Goal: Task Accomplishment & Management: Manage account settings

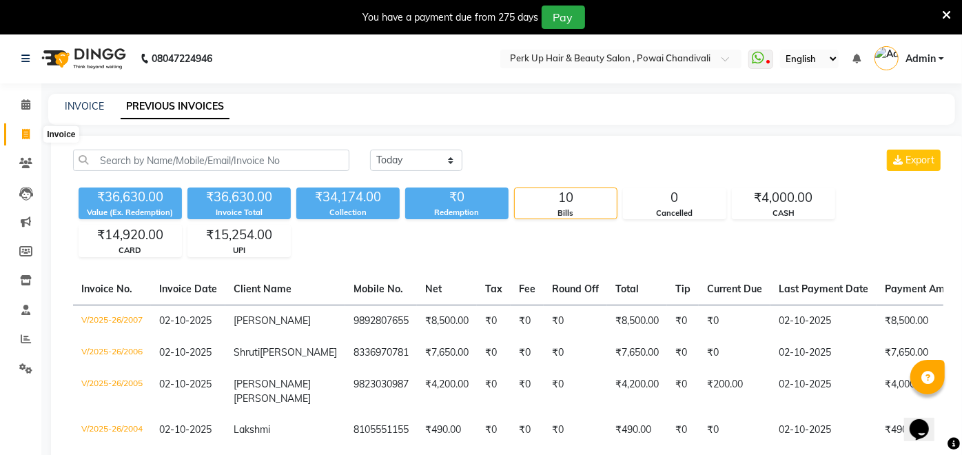
drag, startPoint x: 26, startPoint y: 134, endPoint x: 41, endPoint y: 141, distance: 17.0
click at [26, 134] on icon at bounding box center [26, 134] width 8 height 10
select select "service"
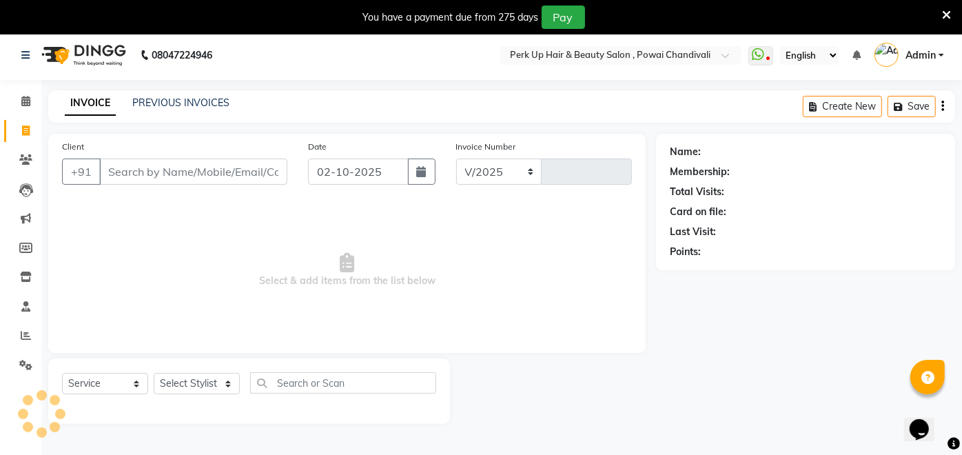
select select "5131"
type input "2012"
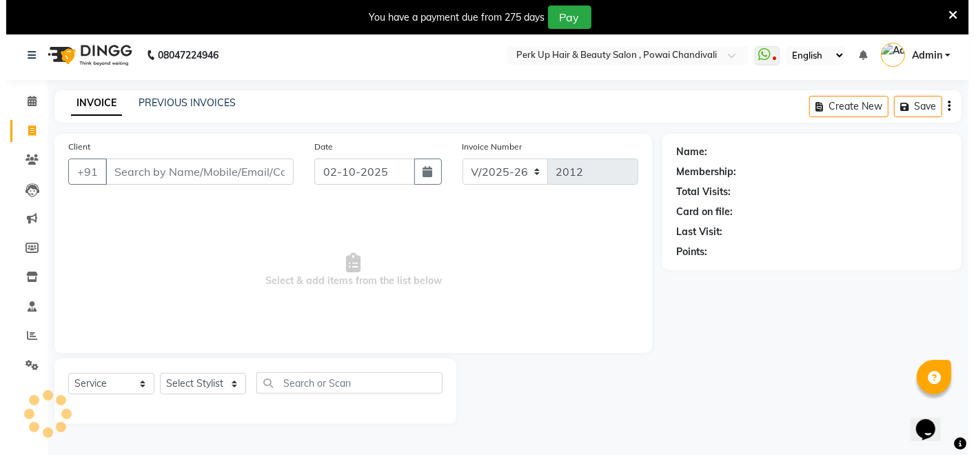
scroll to position [33, 0]
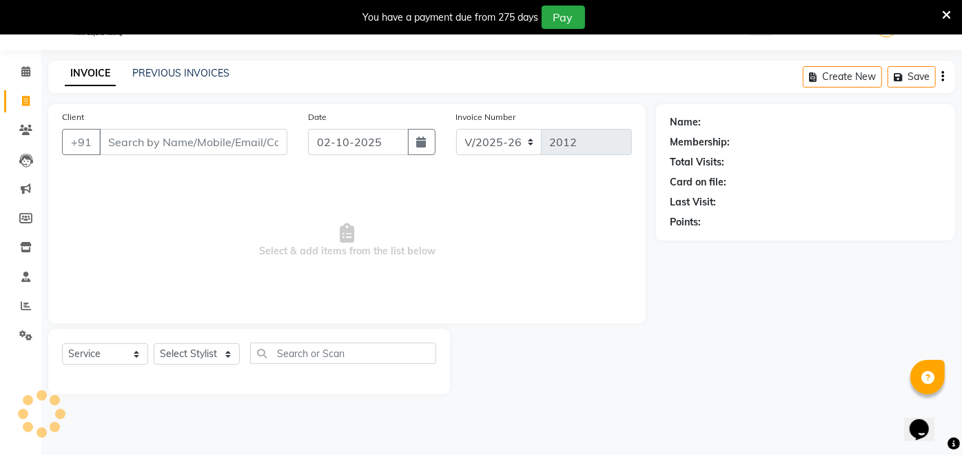
click at [205, 143] on input "Client" at bounding box center [193, 142] width 188 height 26
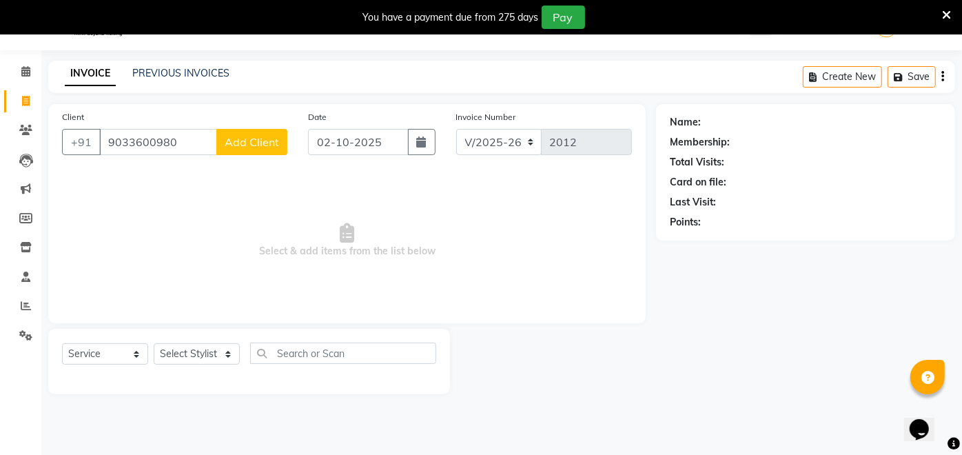
type input "9033600980"
click at [243, 138] on span "Add Client" at bounding box center [252, 142] width 54 height 14
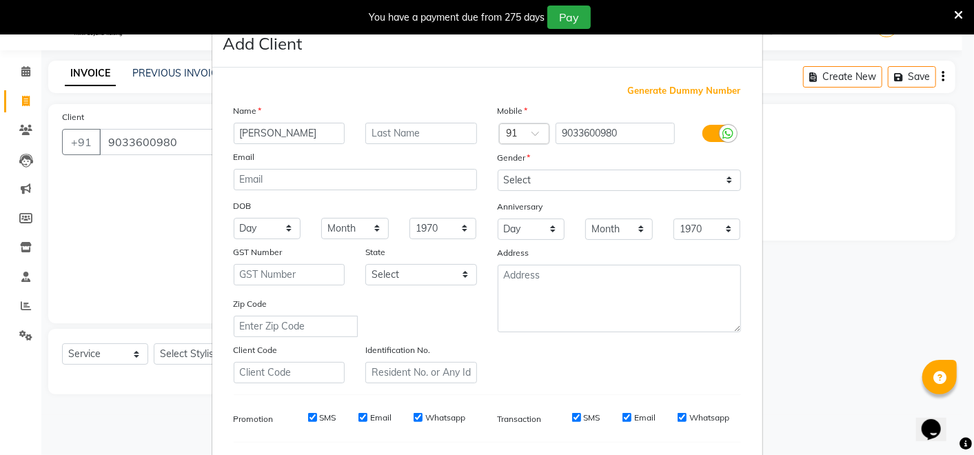
type input "[PERSON_NAME]"
click at [589, 177] on select "Select Male Female Other Prefer Not To Say" at bounding box center [619, 180] width 243 height 21
select select "male"
click at [498, 170] on select "Select Male Female Other Prefer Not To Say" at bounding box center [619, 180] width 243 height 21
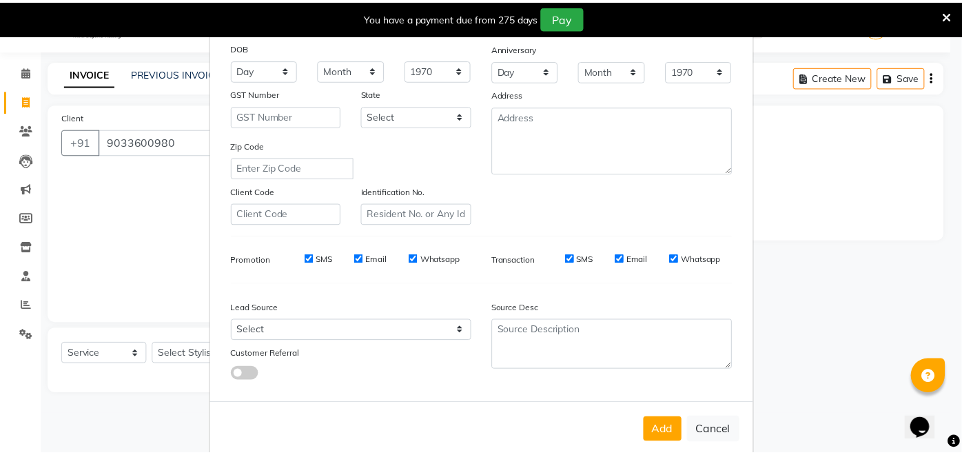
scroll to position [181, 0]
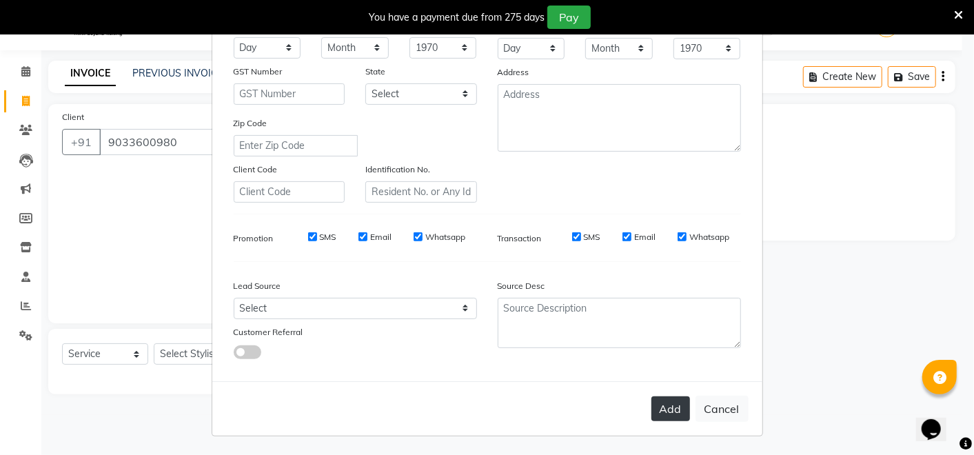
click at [662, 412] on button "Add" at bounding box center [670, 408] width 39 height 25
select select
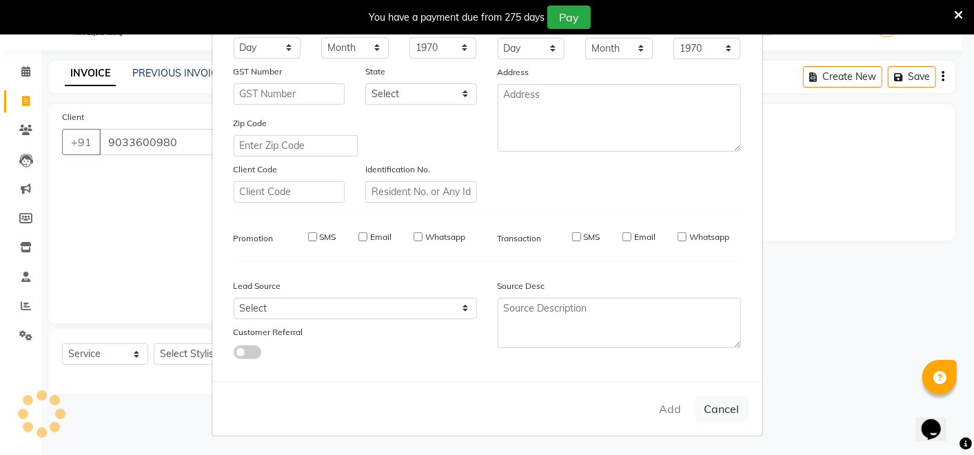
select select
checkbox input "false"
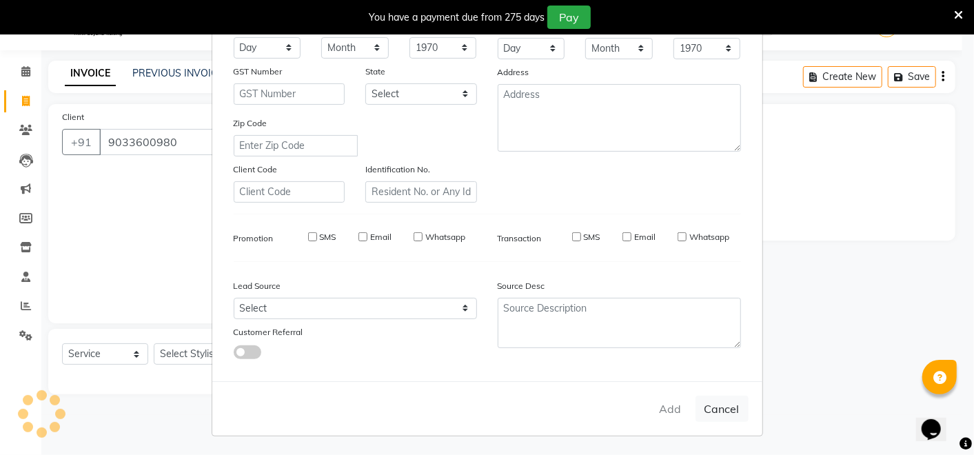
checkbox input "false"
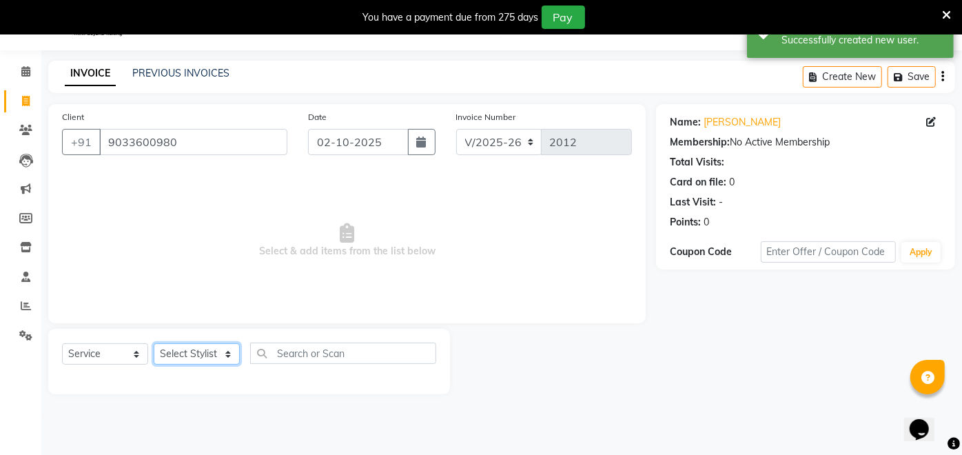
click at [187, 354] on select "Select Stylist Anita Das danish Kumkum Pasi Naseem Mansoori Neha YAdav Nilam Bh…" at bounding box center [197, 353] width 86 height 21
select select "46589"
click at [154, 343] on select "Select Stylist Anita Das danish Kumkum Pasi Naseem Mansoori Neha YAdav Nilam Bh…" at bounding box center [197, 353] width 86 height 21
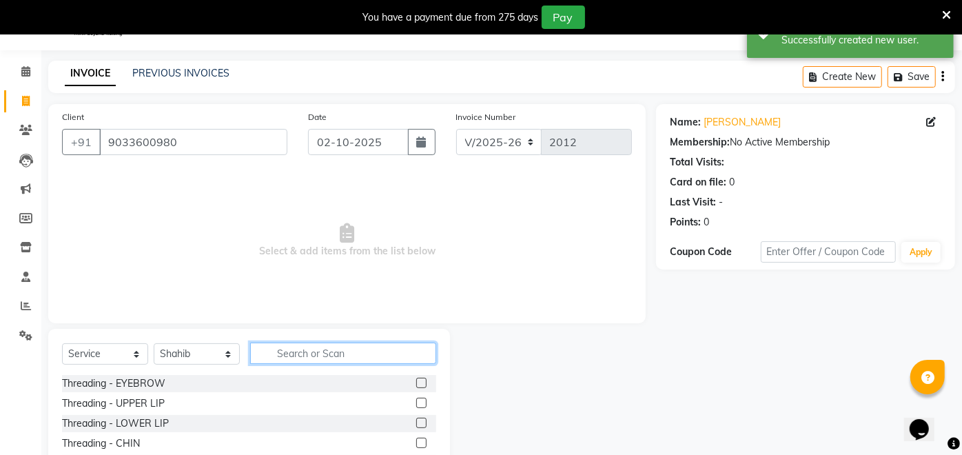
click at [329, 356] on input "text" at bounding box center [343, 353] width 186 height 21
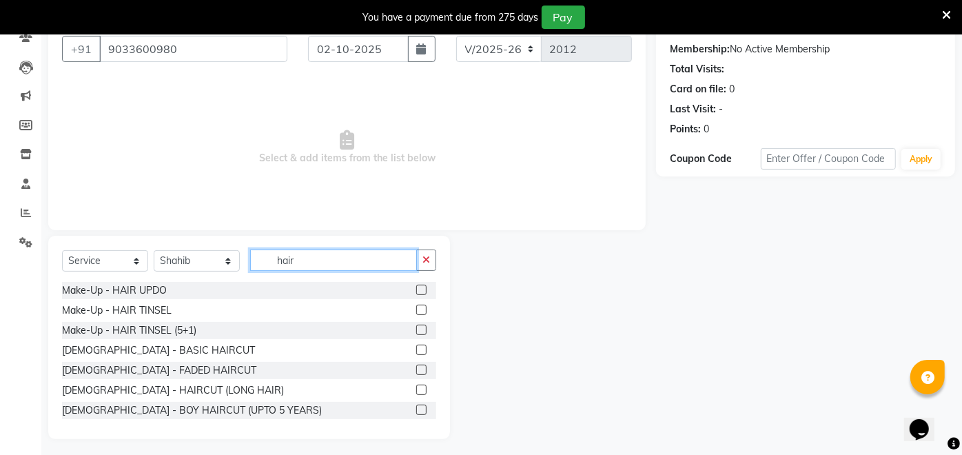
scroll to position [130, 0]
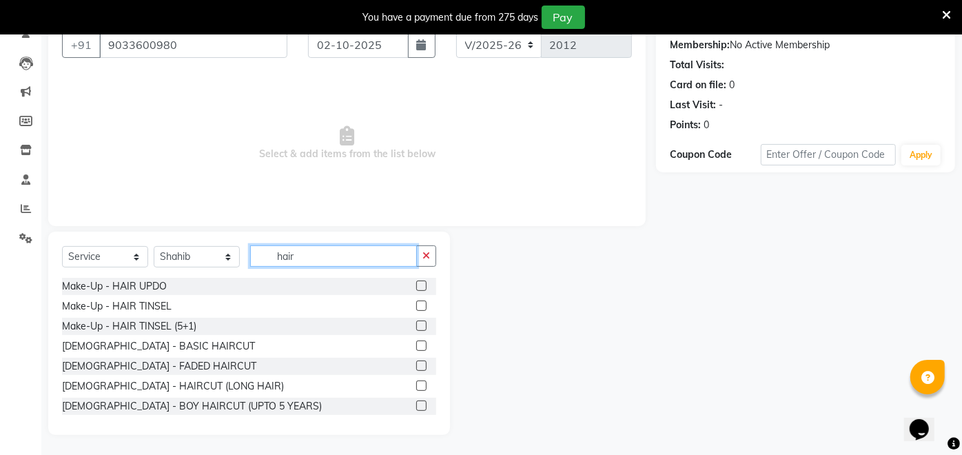
type input "hair"
click at [416, 343] on label at bounding box center [421, 346] width 10 height 10
click at [416, 343] on input "checkbox" at bounding box center [420, 346] width 9 height 9
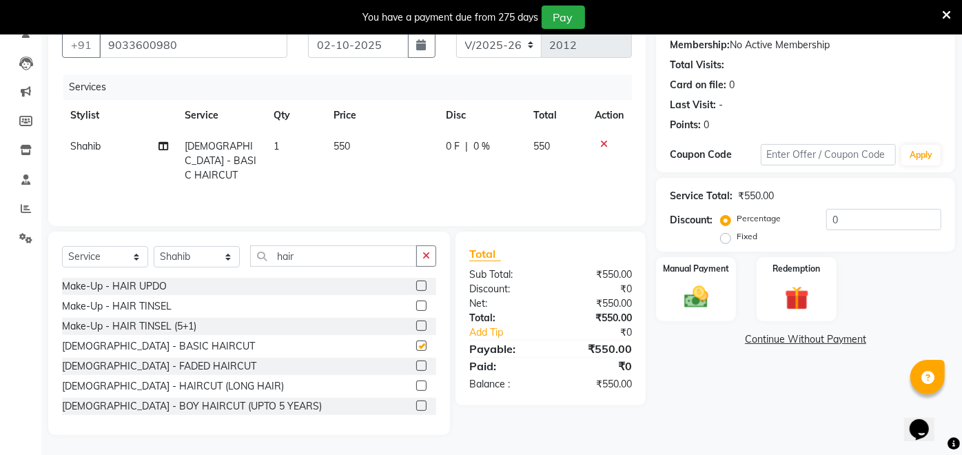
checkbox input "false"
click at [351, 247] on input "hair" at bounding box center [333, 255] width 167 height 21
type input "h"
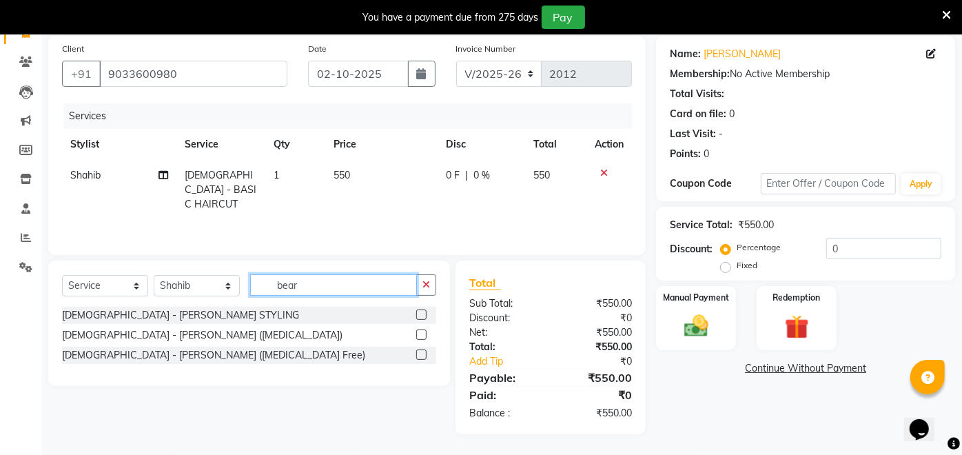
scroll to position [100, 0]
type input "beard"
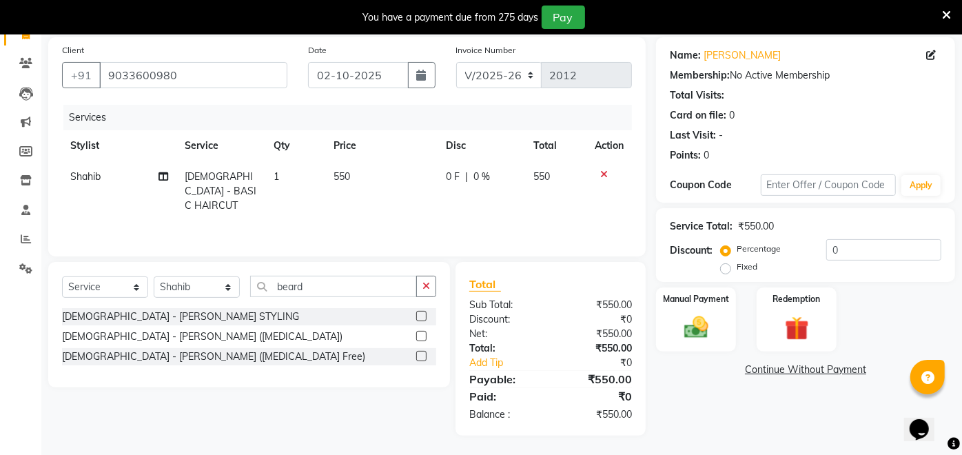
click at [420, 314] on label at bounding box center [421, 316] width 10 height 10
click at [420, 314] on input "checkbox" at bounding box center [420, 316] width 9 height 9
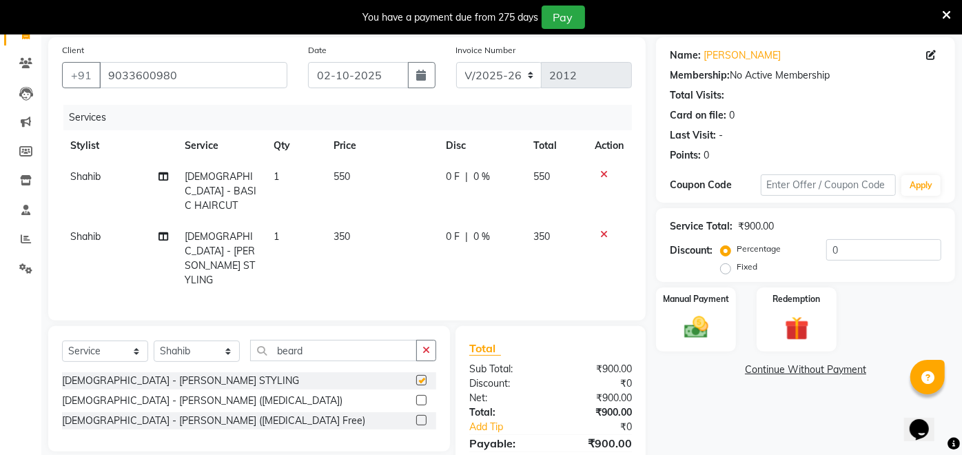
checkbox input "false"
click at [338, 171] on span "550" at bounding box center [342, 176] width 17 height 12
select select "46589"
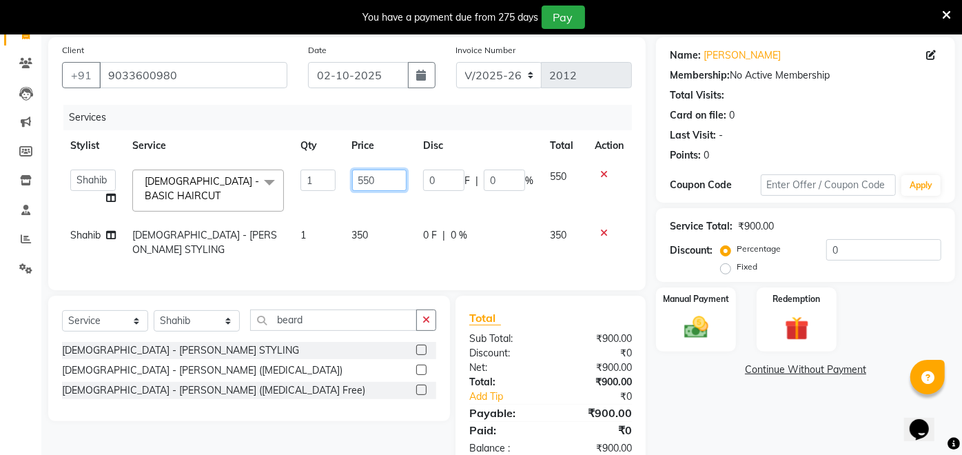
drag, startPoint x: 388, startPoint y: 174, endPoint x: 347, endPoint y: 189, distance: 43.8
click at [347, 189] on td "550" at bounding box center [380, 190] width 72 height 59
type input "350"
click at [430, 252] on div "Services Stylist Service Qty Price Disc Total Action Anita Das danish Kumkum Pa…" at bounding box center [347, 191] width 570 height 172
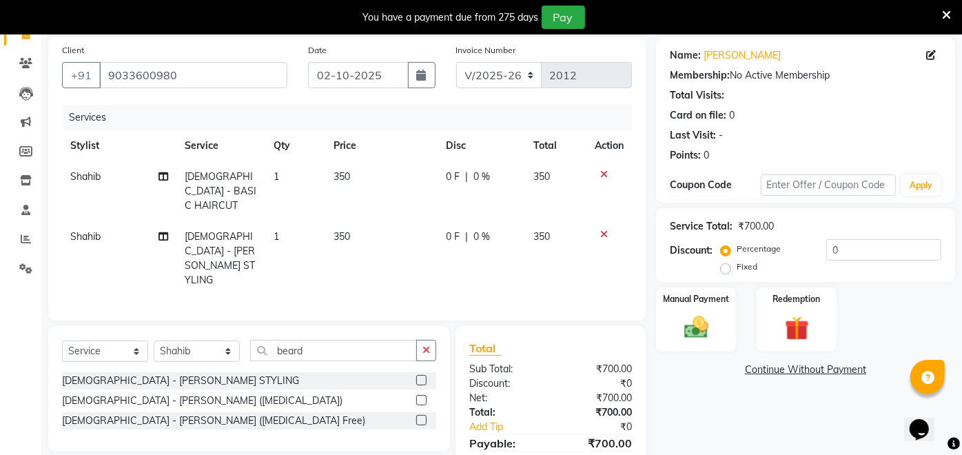
scroll to position [133, 0]
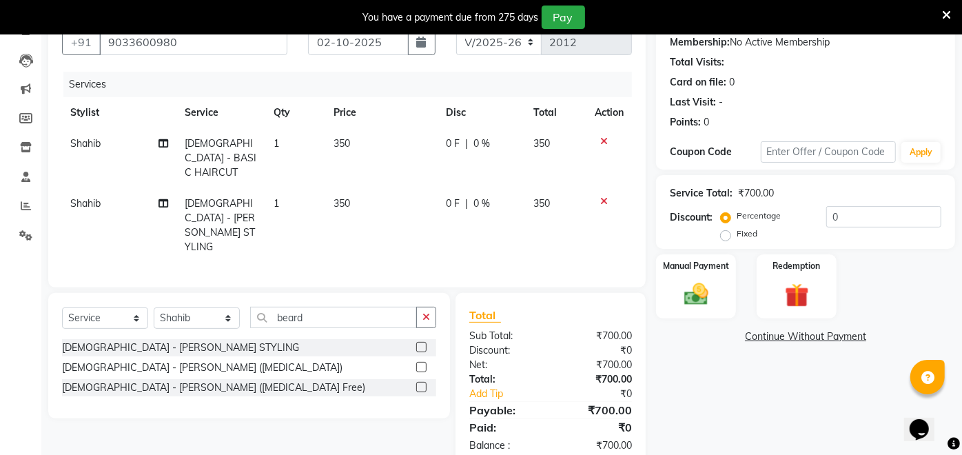
drag, startPoint x: 698, startPoint y: 286, endPoint x: 755, endPoint y: 315, distance: 64.7
click at [698, 286] on img at bounding box center [696, 295] width 39 height 28
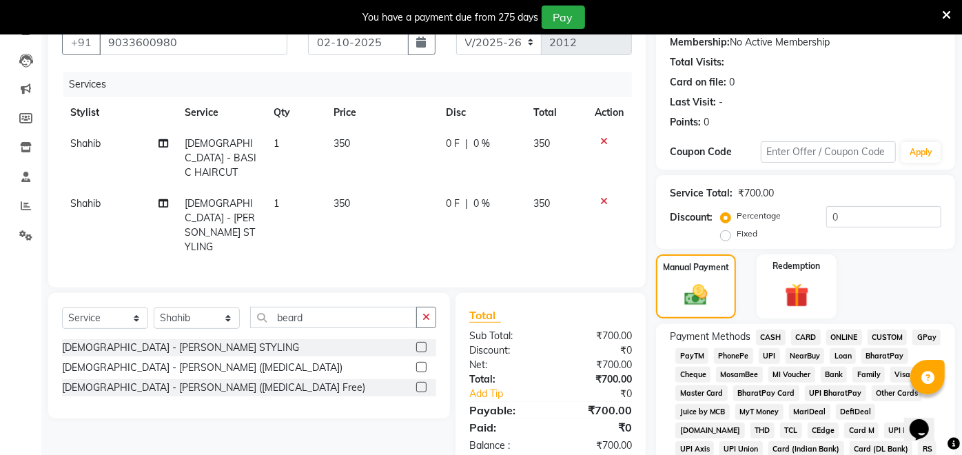
click at [772, 352] on span "UPI" at bounding box center [769, 356] width 21 height 16
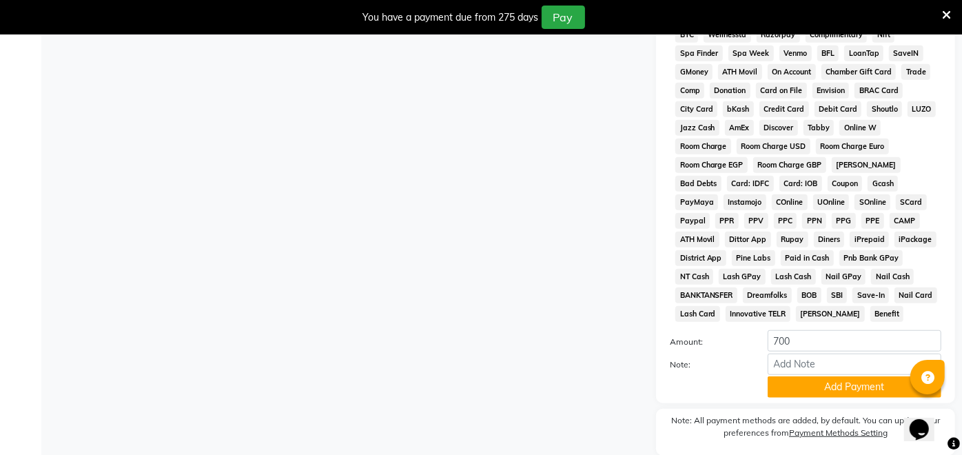
scroll to position [600, 0]
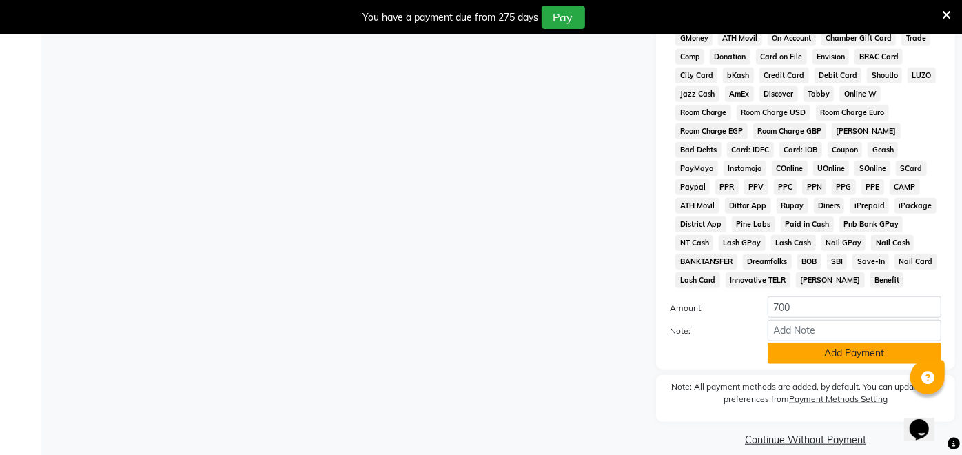
click at [833, 343] on button "Add Payment" at bounding box center [855, 353] width 174 height 21
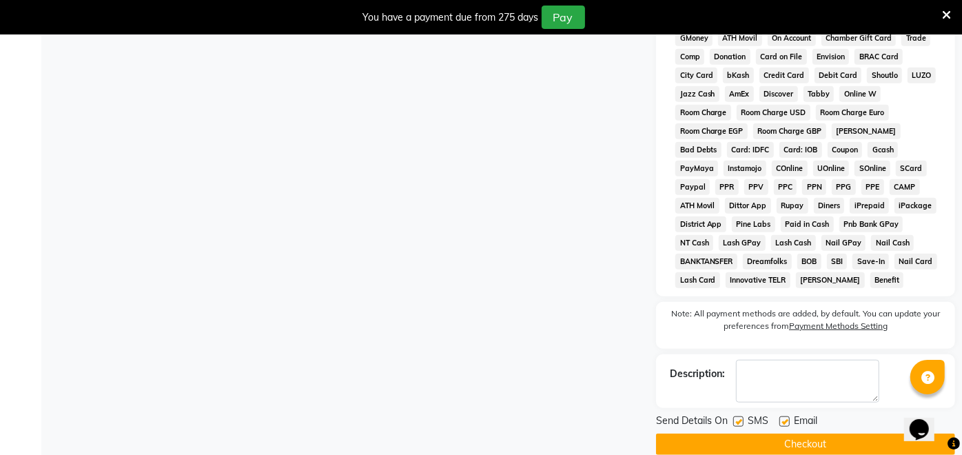
click at [780, 434] on button "Checkout" at bounding box center [805, 444] width 299 height 21
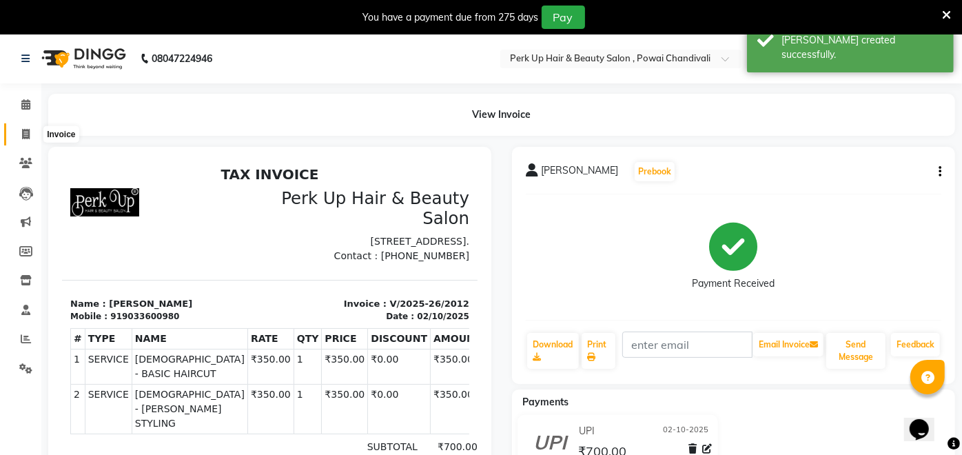
click at [22, 132] on icon at bounding box center [26, 134] width 8 height 10
select select "service"
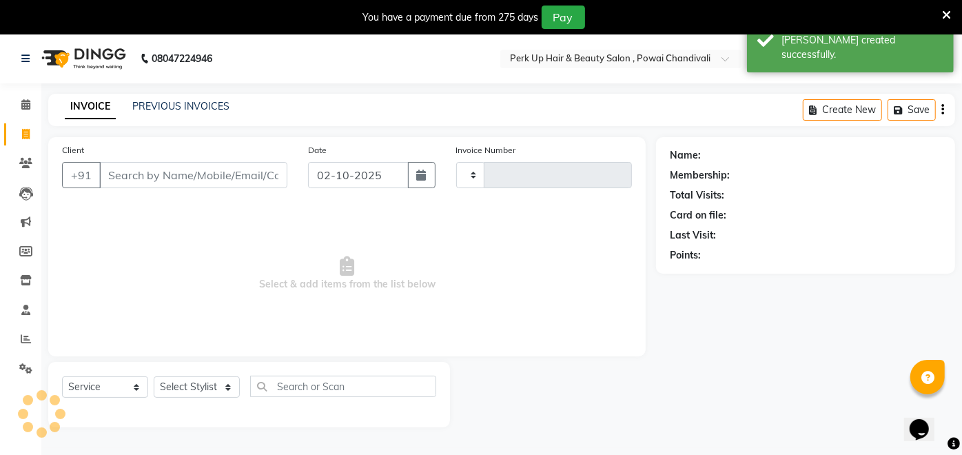
scroll to position [33, 0]
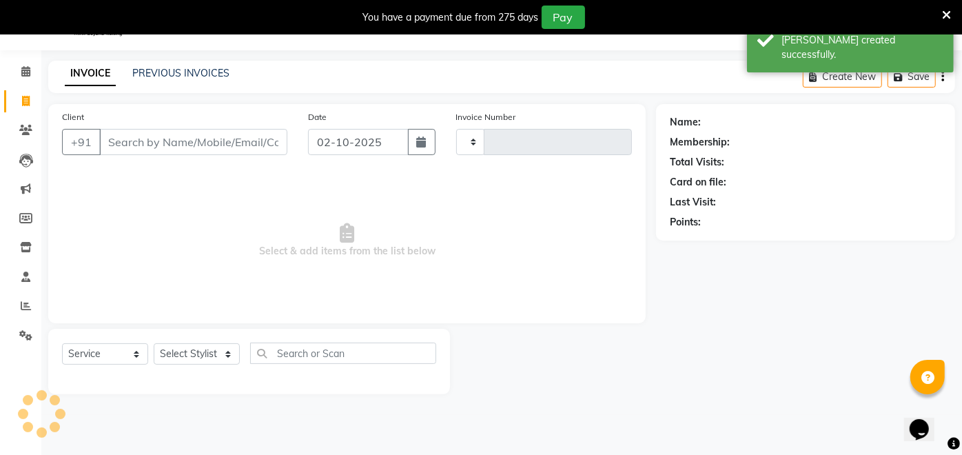
type input "2013"
select select "5131"
click at [182, 67] on link "PREVIOUS INVOICES" at bounding box center [180, 73] width 97 height 12
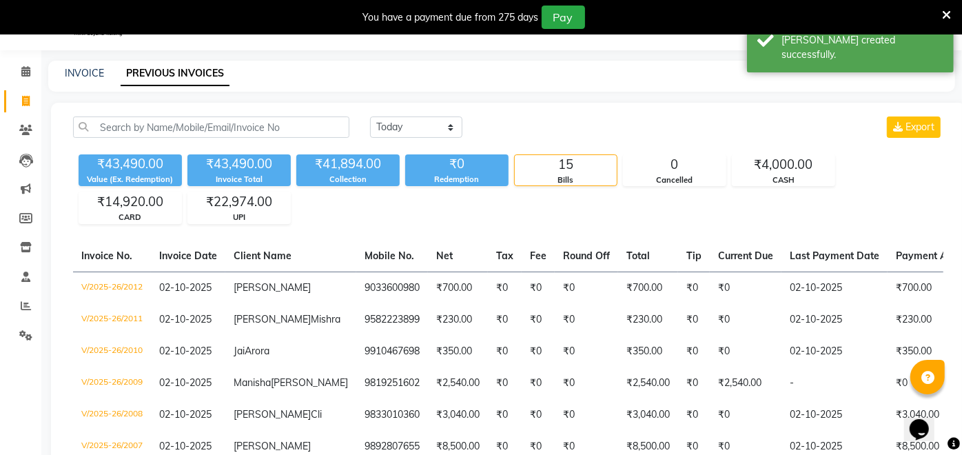
click at [91, 63] on div "INVOICE PREVIOUS INVOICES" at bounding box center [501, 76] width 907 height 31
click at [75, 73] on link "INVOICE" at bounding box center [84, 73] width 39 height 12
select select "5131"
select select "service"
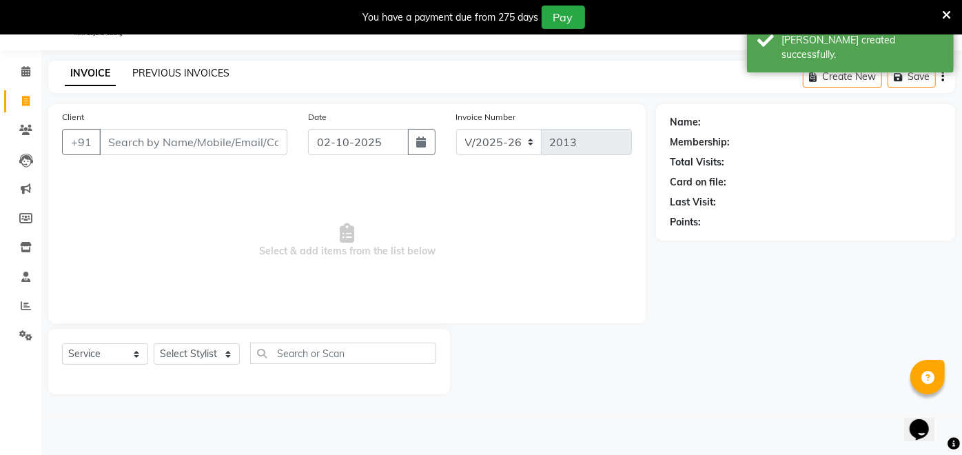
click at [159, 73] on link "PREVIOUS INVOICES" at bounding box center [180, 73] width 97 height 12
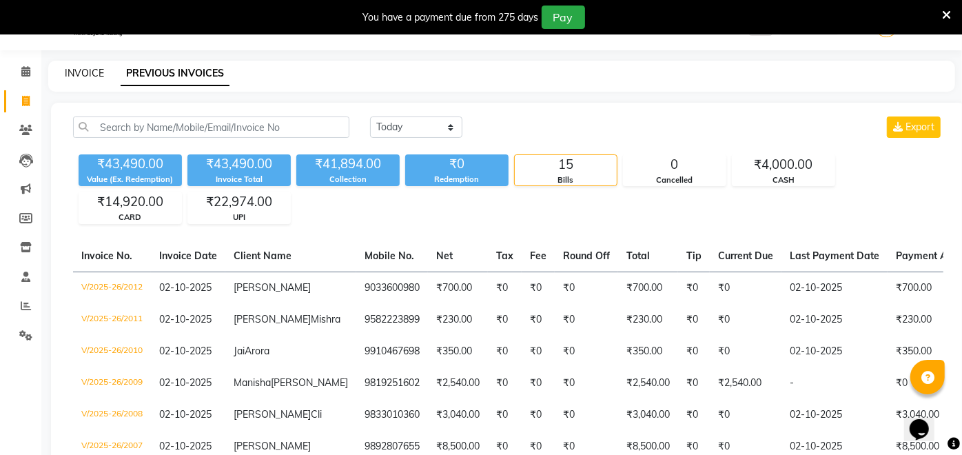
click at [68, 75] on link "INVOICE" at bounding box center [84, 73] width 39 height 12
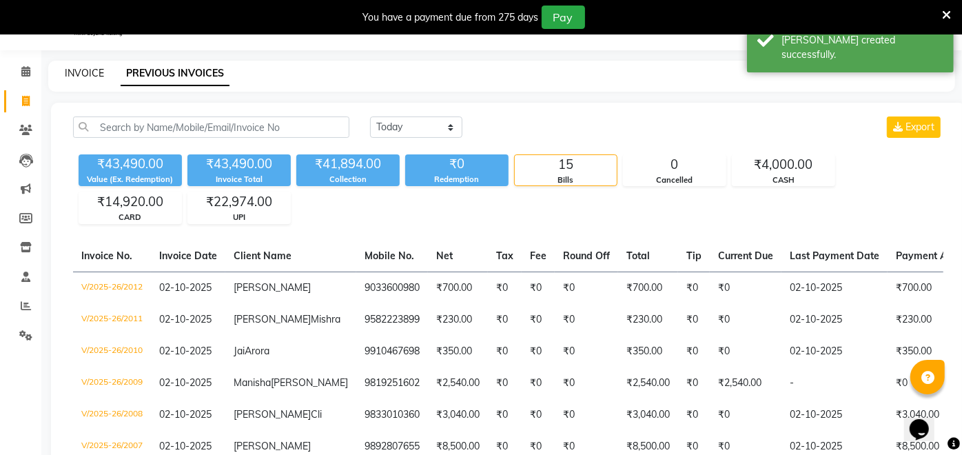
select select "5131"
select select "service"
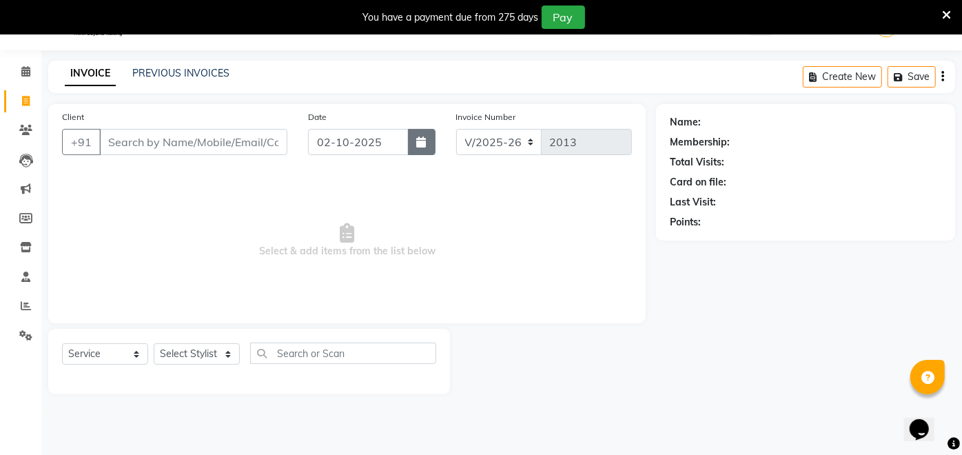
click at [423, 138] on icon "button" at bounding box center [422, 141] width 10 height 11
select select "10"
select select "2025"
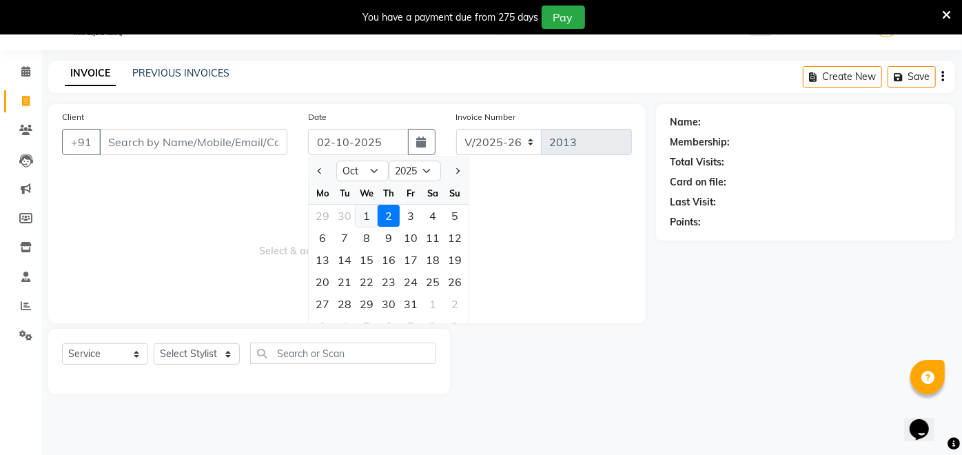
click at [362, 215] on div "1" at bounding box center [367, 216] width 22 height 22
type input "01-10-2025"
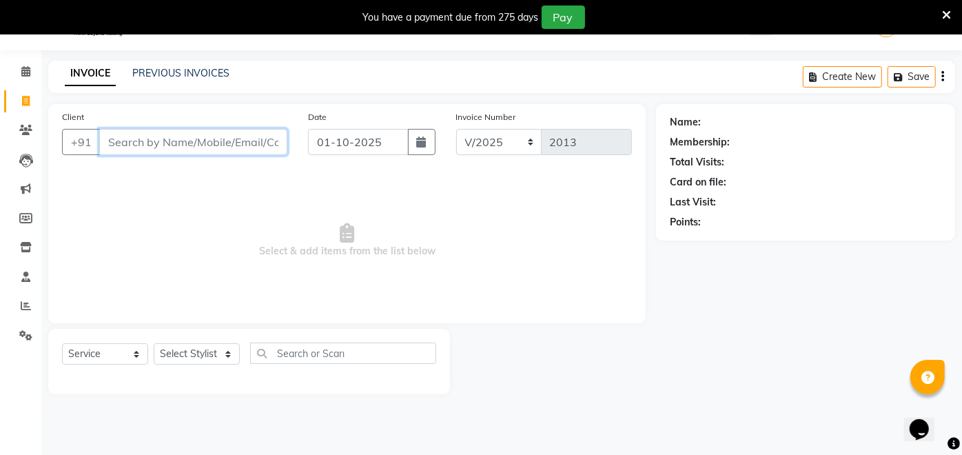
click at [193, 147] on input "Client" at bounding box center [193, 142] width 188 height 26
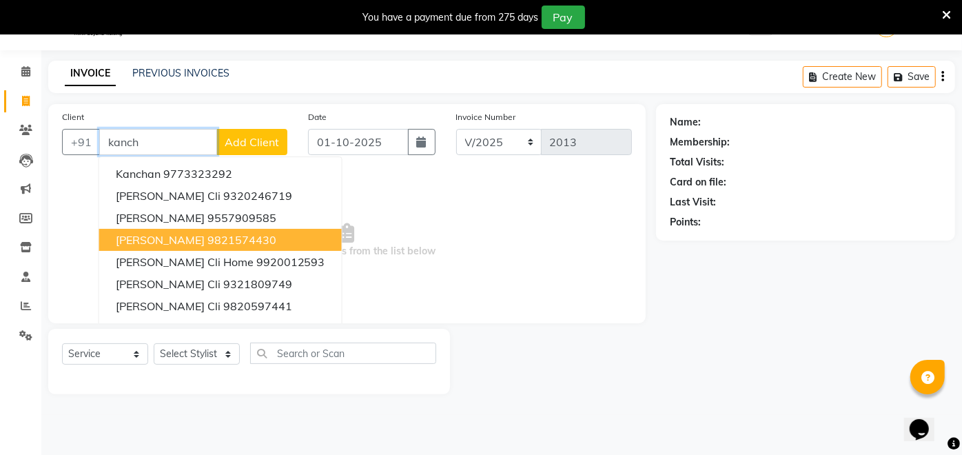
click at [190, 238] on span "[PERSON_NAME]" at bounding box center [160, 240] width 89 height 14
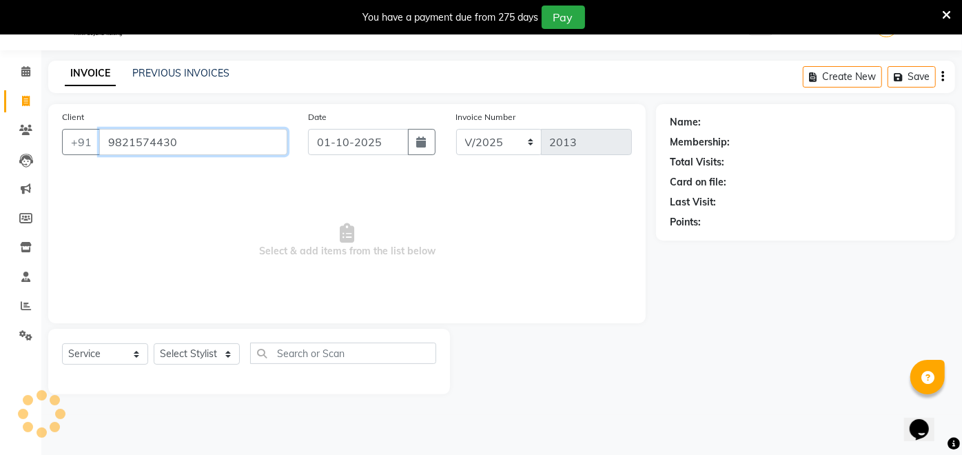
type input "9821574430"
select select "1: Object"
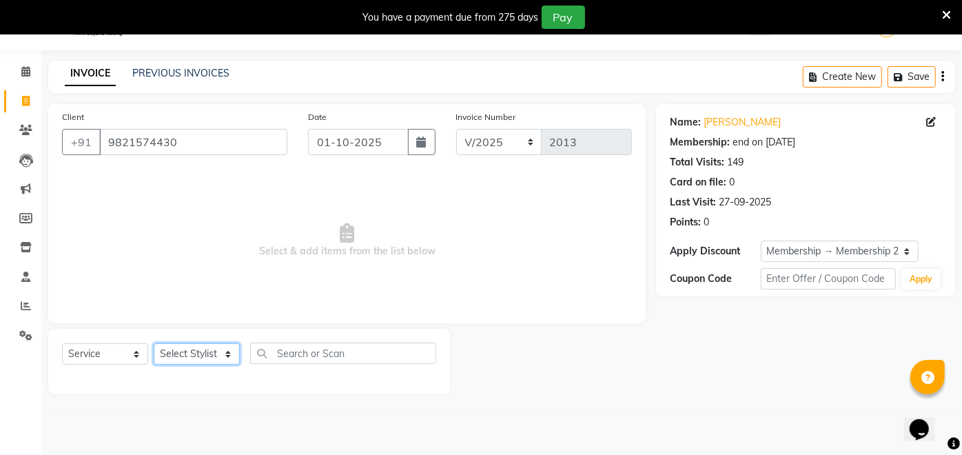
click at [203, 352] on select "Select Stylist Anita Das danish Kumkum Pasi Naseem Mansoori Neha YAdav Nilam Bh…" at bounding box center [197, 353] width 86 height 21
select select "32896"
click at [154, 343] on select "Select Stylist Anita Das danish Kumkum Pasi Naseem Mansoori Neha YAdav Nilam Bh…" at bounding box center [197, 353] width 86 height 21
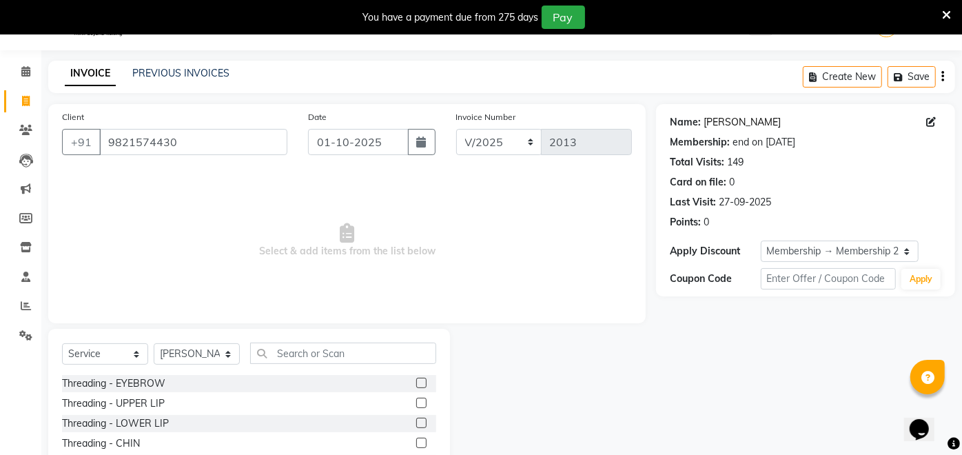
click at [767, 123] on link "[PERSON_NAME]" at bounding box center [742, 122] width 77 height 14
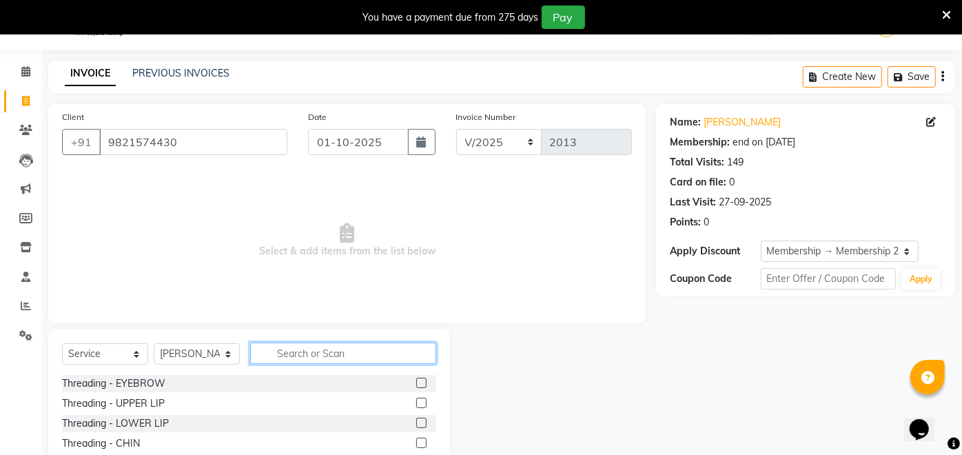
click at [368, 343] on input "text" at bounding box center [343, 353] width 186 height 21
type input "make"
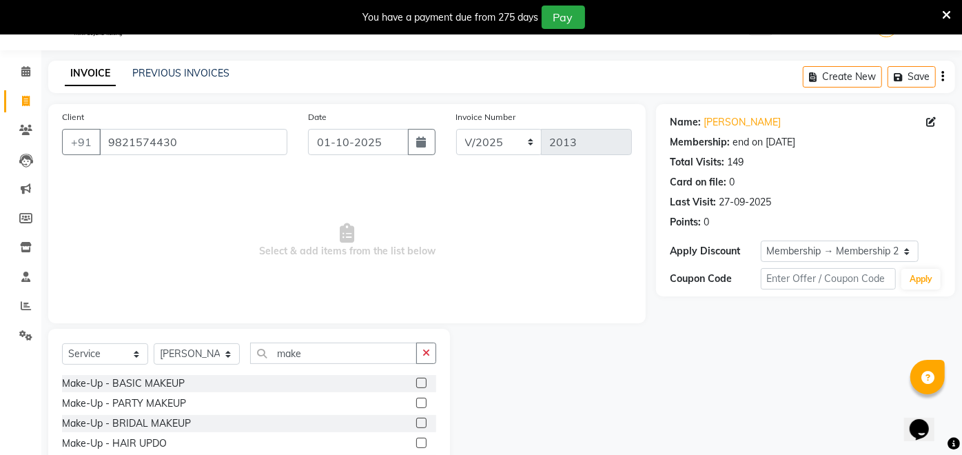
click at [416, 380] on label at bounding box center [421, 383] width 10 height 10
click at [416, 380] on input "checkbox" at bounding box center [420, 383] width 9 height 9
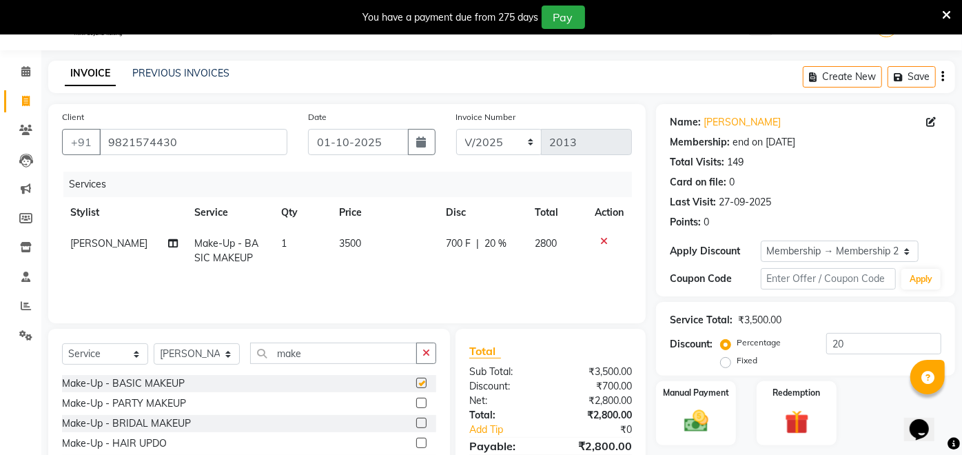
checkbox input "false"
click at [355, 238] on td "3500" at bounding box center [384, 250] width 107 height 45
select select "32896"
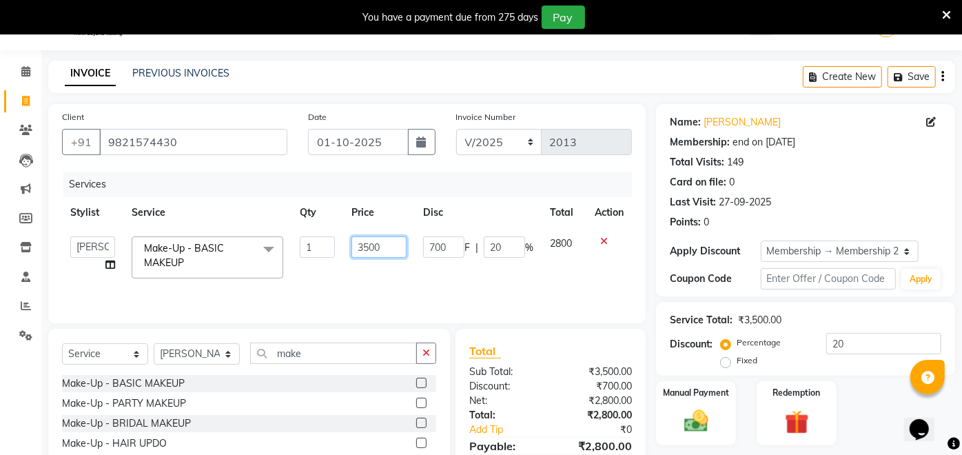
click at [336, 246] on tr "Anita Das danish Kumkum Pasi Naseem Mansoori Neha YAdav Nilam Bhanushali Nizam …" at bounding box center [347, 257] width 570 height 59
type input "4000"
click at [349, 269] on td "4000" at bounding box center [379, 257] width 72 height 59
select select "32896"
drag, startPoint x: 513, startPoint y: 249, endPoint x: 478, endPoint y: 254, distance: 34.9
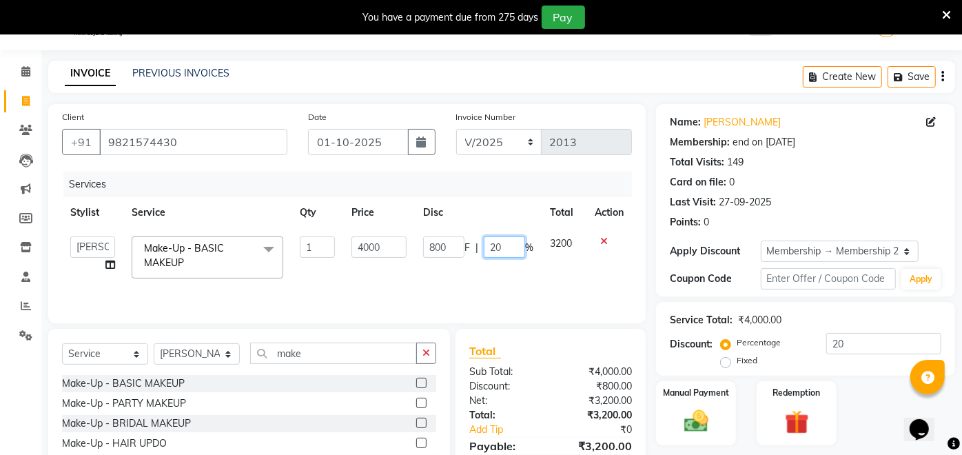
click at [478, 254] on div "800 F | 20 %" at bounding box center [478, 246] width 110 height 21
type input "0"
click at [419, 287] on div "Services Stylist Service Qty Price Disc Total Action Anita Das danish Kumkum Pa…" at bounding box center [347, 241] width 570 height 138
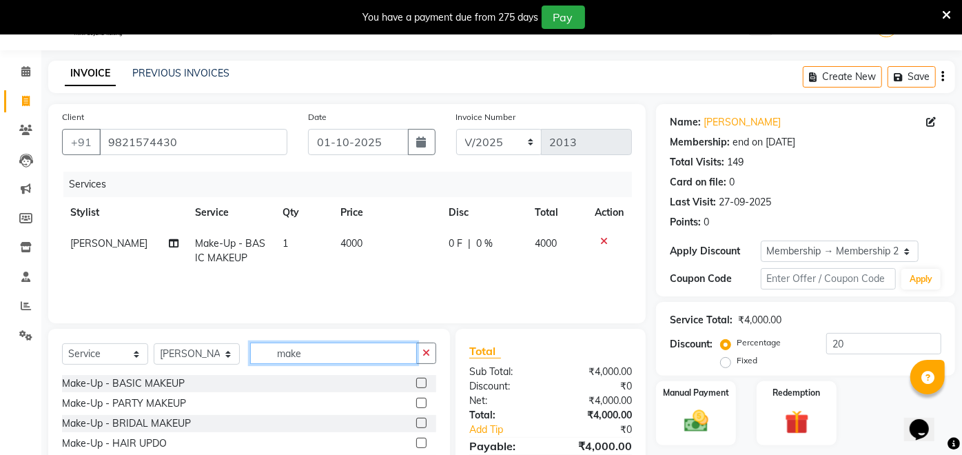
click at [350, 343] on input "make" at bounding box center [333, 353] width 167 height 21
type input "m"
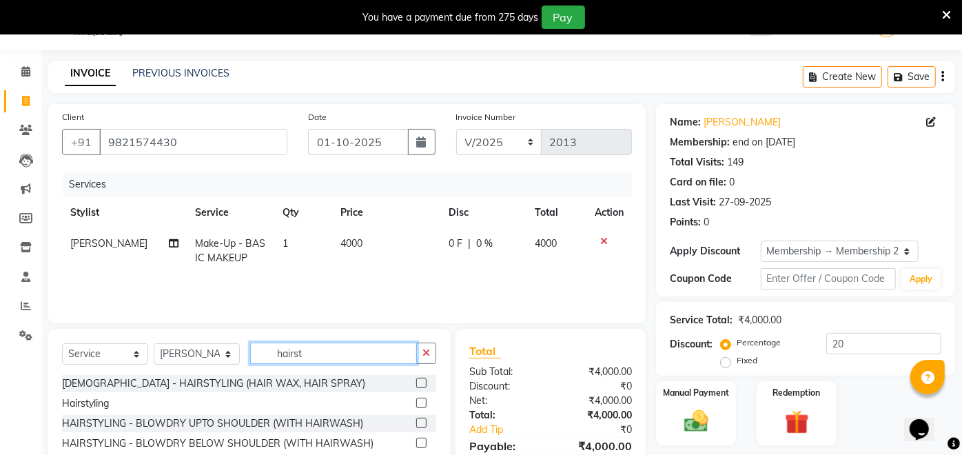
type input "hairst"
click at [416, 400] on label at bounding box center [421, 403] width 10 height 10
click at [416, 400] on input "checkbox" at bounding box center [420, 403] width 9 height 9
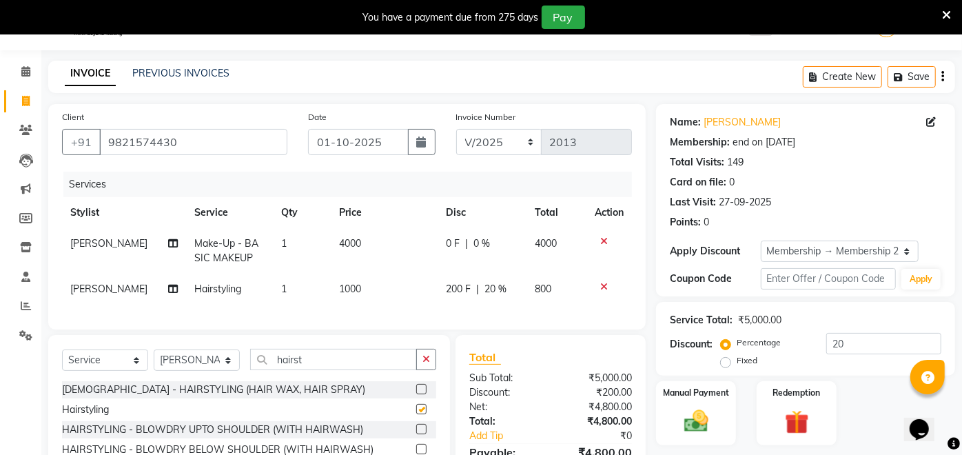
checkbox input "false"
click at [492, 285] on span "20 %" at bounding box center [496, 289] width 22 height 14
select select "32896"
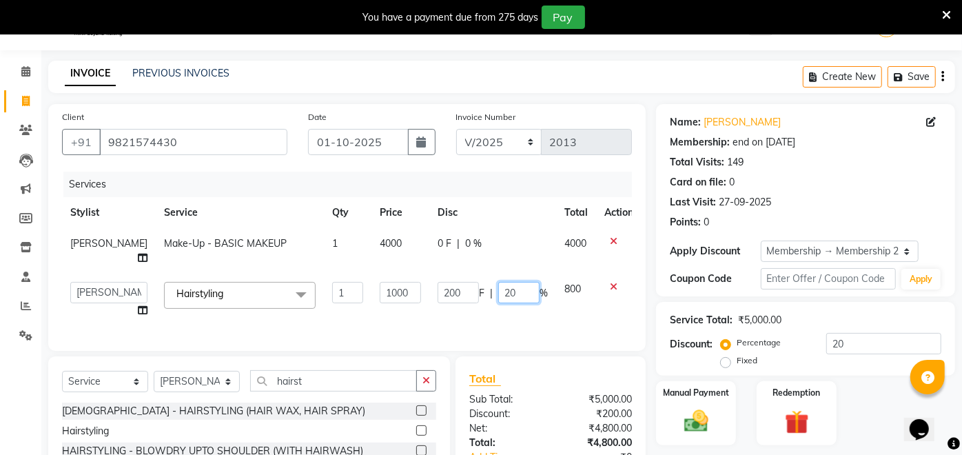
drag, startPoint x: 492, startPoint y: 287, endPoint x: 484, endPoint y: 289, distance: 8.5
click at [484, 289] on td "200 F | 20 %" at bounding box center [492, 300] width 127 height 52
type input "0"
click at [475, 299] on td "200 F | 0 %" at bounding box center [492, 300] width 127 height 52
select select "32896"
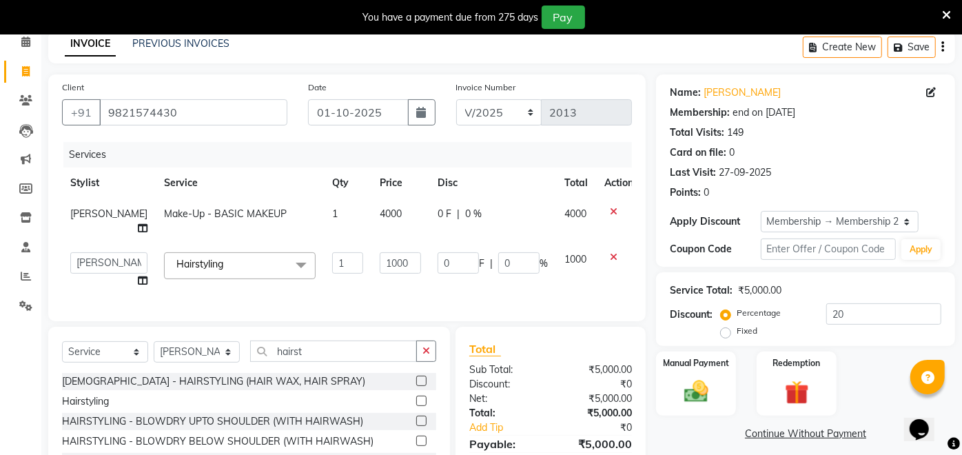
scroll to position [155, 0]
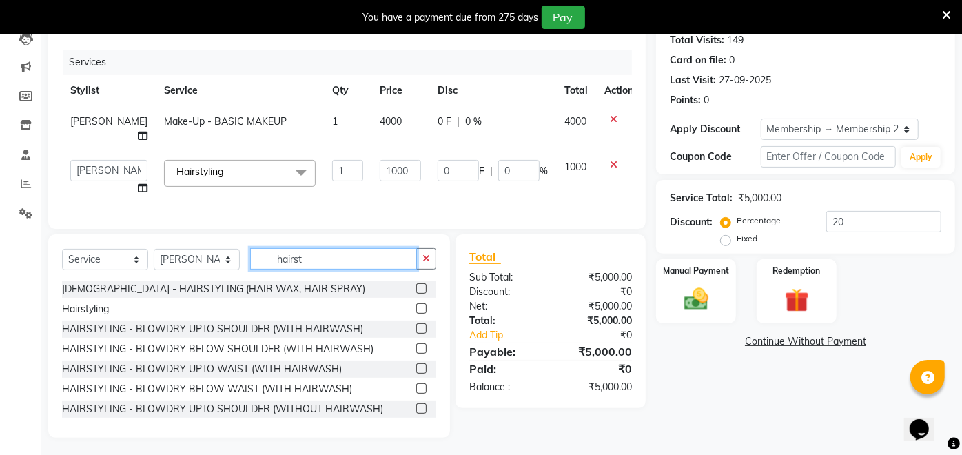
click at [314, 258] on input "hairst" at bounding box center [333, 258] width 167 height 21
click at [199, 261] on select "Select Stylist Anita Das danish Kumkum Pasi Naseem Mansoori Neha YAdav Nilam Bh…" at bounding box center [197, 259] width 86 height 21
select select "91423"
click at [154, 249] on select "Select Stylist Anita Das danish Kumkum Pasi Naseem Mansoori Neha YAdav Nilam Bh…" at bounding box center [197, 259] width 86 height 21
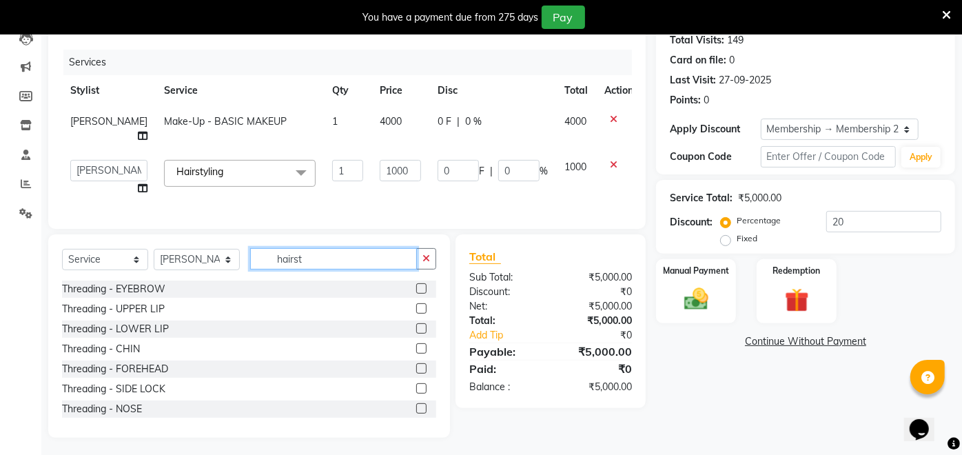
click at [299, 252] on input "hairst" at bounding box center [333, 258] width 167 height 21
type input "t"
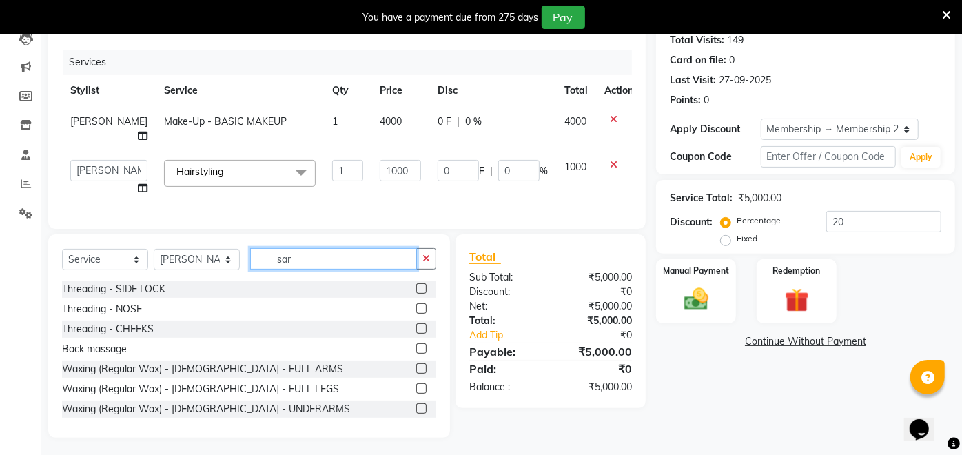
scroll to position [125, 0]
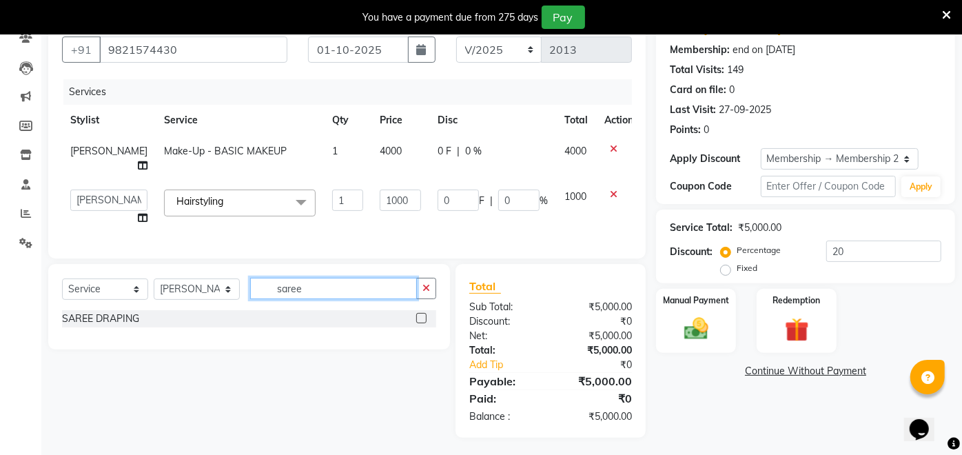
type input "saree"
click at [419, 313] on label at bounding box center [421, 318] width 10 height 10
click at [419, 314] on input "checkbox" at bounding box center [420, 318] width 9 height 9
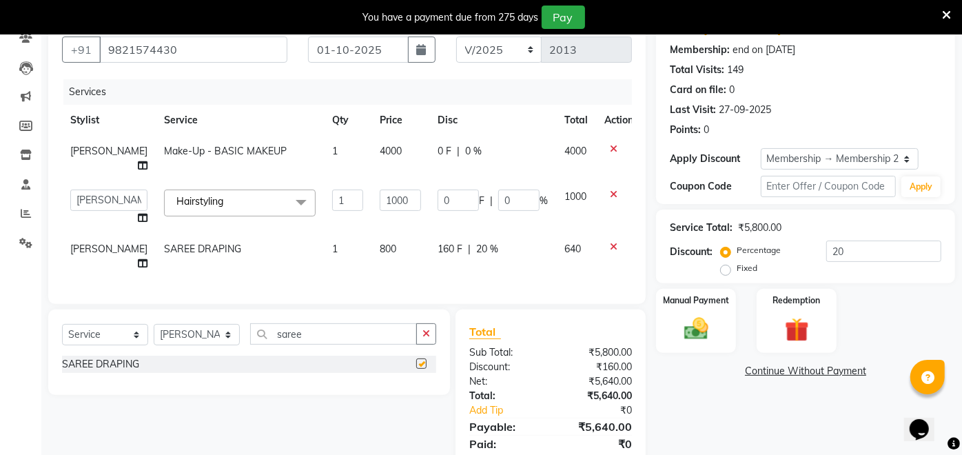
checkbox input "false"
click at [380, 243] on span "800" at bounding box center [388, 249] width 17 height 12
select select "91423"
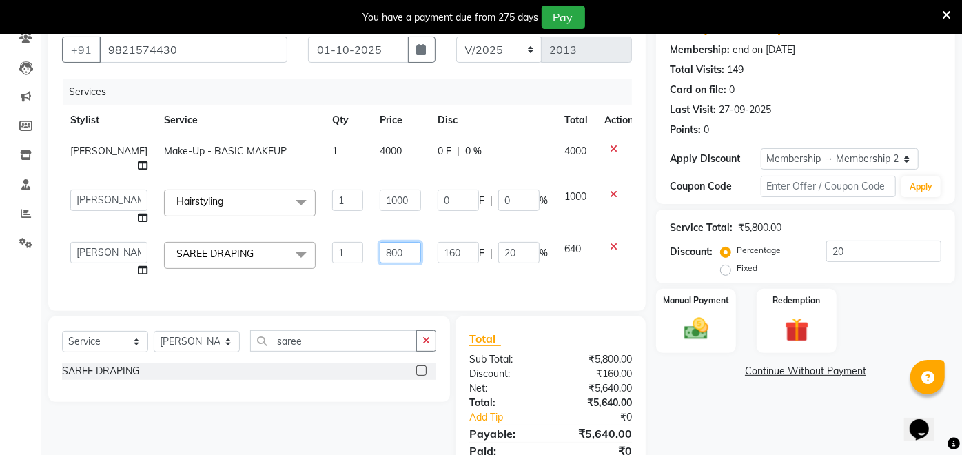
drag, startPoint x: 386, startPoint y: 238, endPoint x: 347, endPoint y: 247, distance: 40.5
click at [372, 248] on td "800" at bounding box center [401, 260] width 58 height 52
type input "1000"
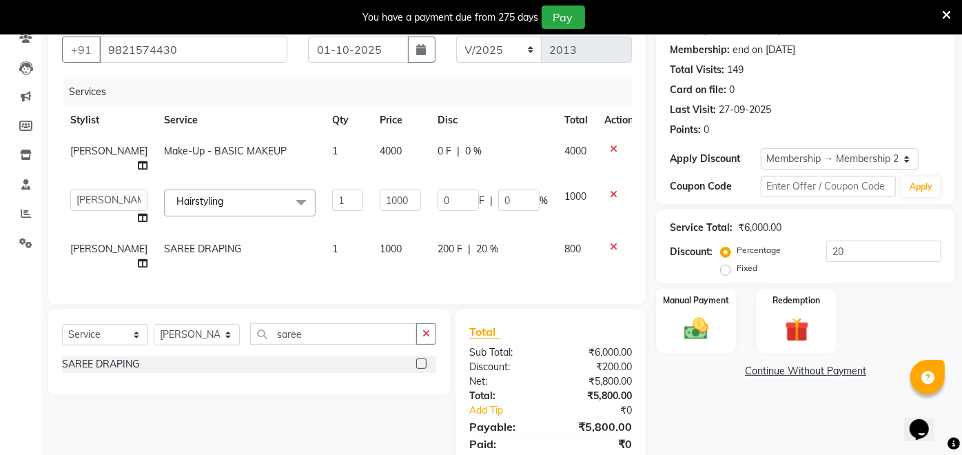
click at [412, 246] on td "1000" at bounding box center [401, 256] width 58 height 45
select select "91423"
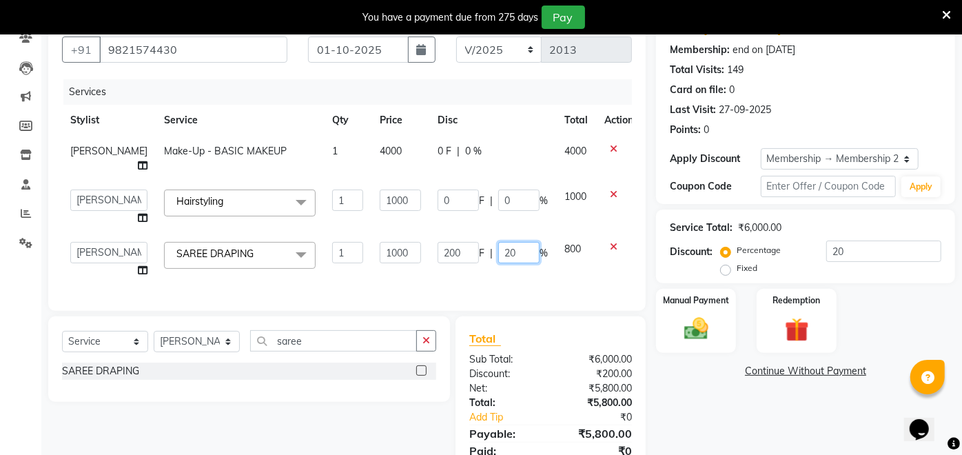
drag, startPoint x: 509, startPoint y: 238, endPoint x: 463, endPoint y: 241, distance: 46.9
click at [473, 247] on div "200 F | 20 %" at bounding box center [493, 252] width 110 height 21
type input "0"
drag, startPoint x: 489, startPoint y: 265, endPoint x: 489, endPoint y: 274, distance: 9.0
click at [489, 272] on div "Services Stylist Service Qty Price Disc Total Action Rita Pal Make-Up - BASIC M…" at bounding box center [347, 188] width 570 height 218
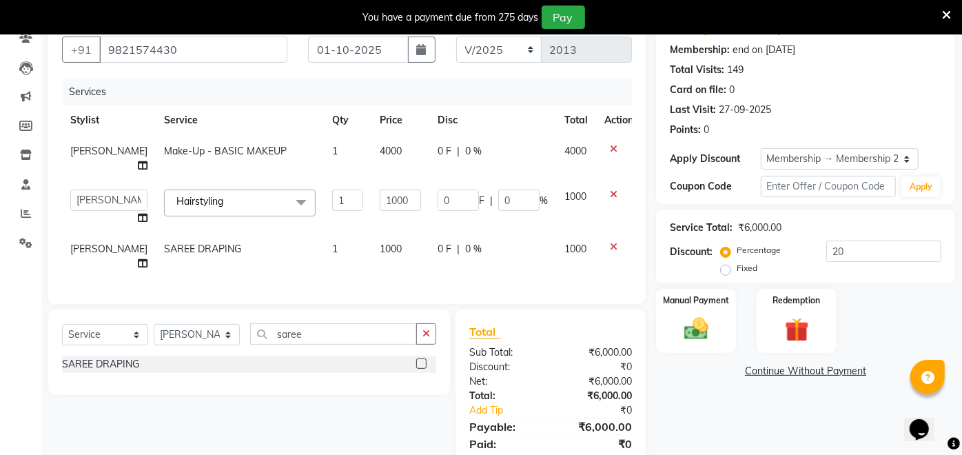
click at [820, 372] on link "Continue Without Payment" at bounding box center [806, 371] width 294 height 14
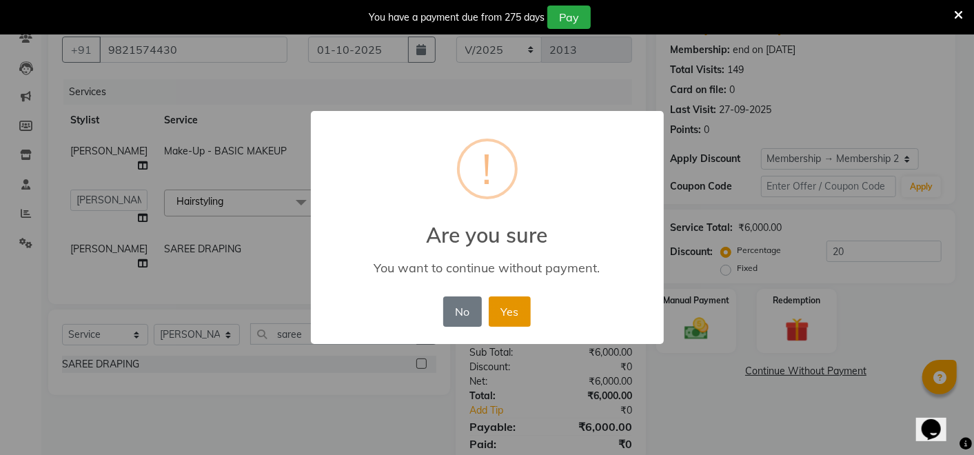
click at [522, 313] on button "Yes" at bounding box center [510, 311] width 42 height 30
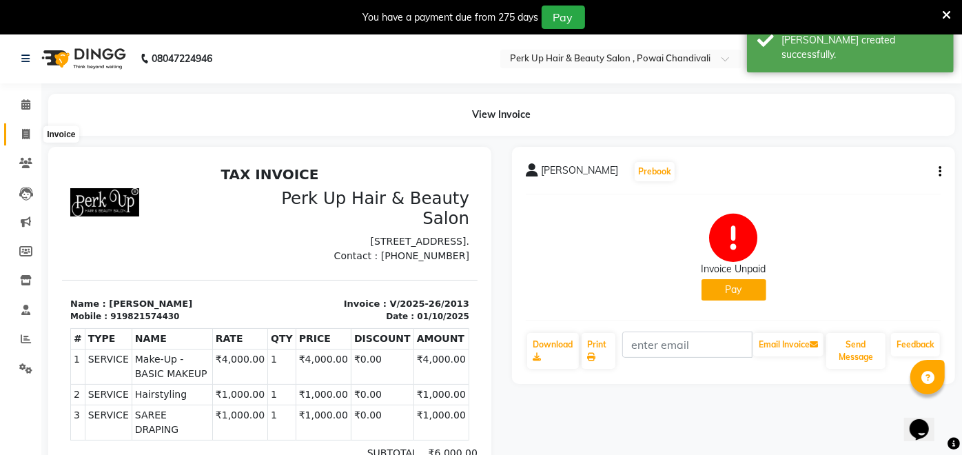
click at [25, 135] on icon at bounding box center [26, 134] width 8 height 10
select select "service"
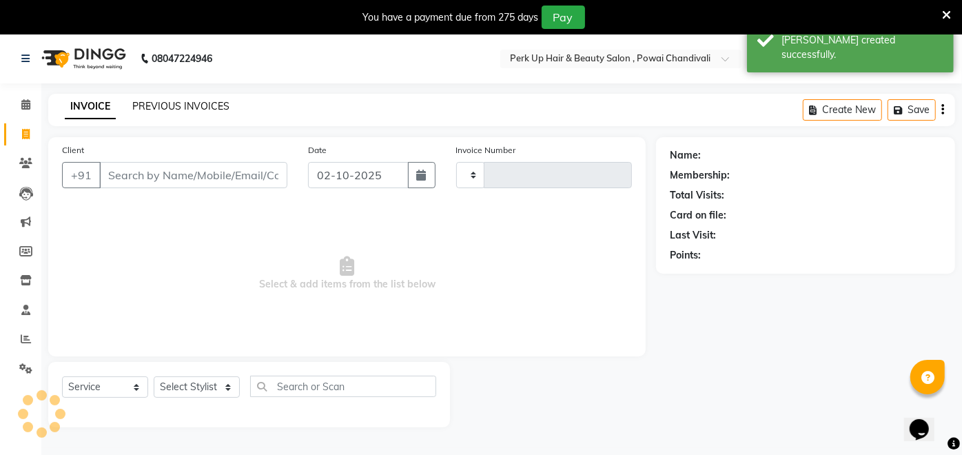
type input "2014"
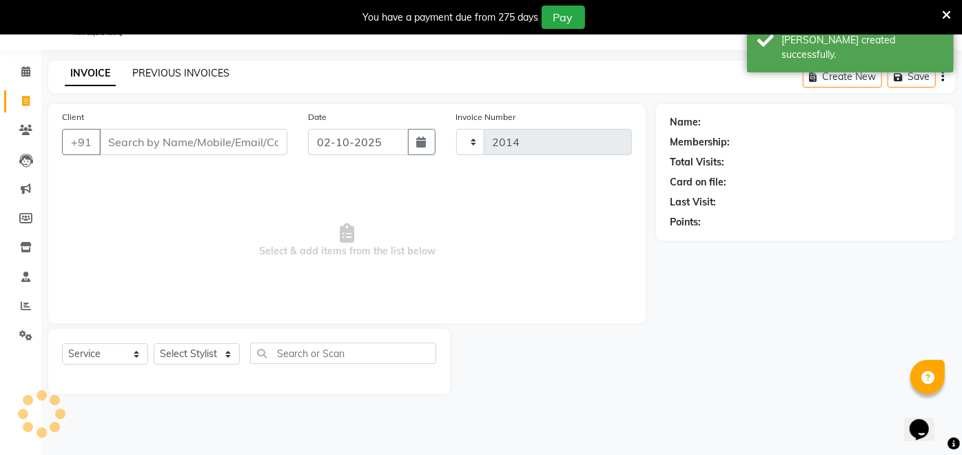
select select "5131"
click at [177, 69] on link "PREVIOUS INVOICES" at bounding box center [180, 73] width 97 height 12
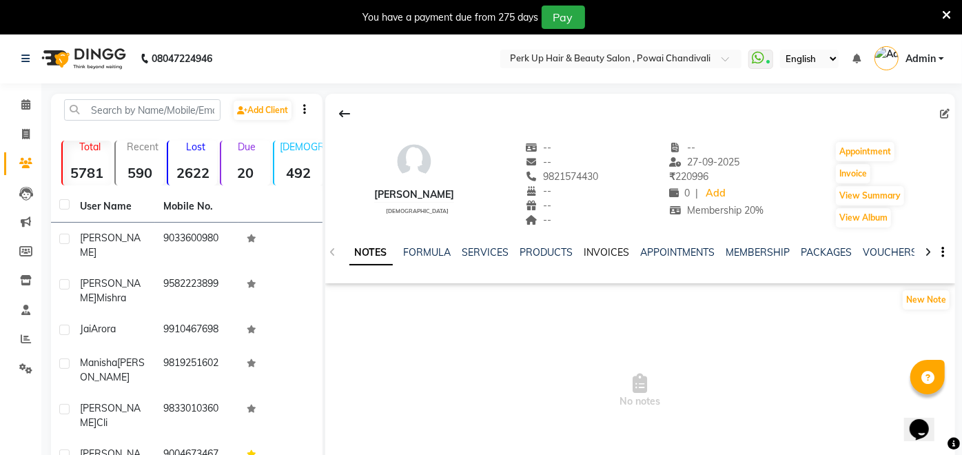
click at [595, 247] on link "INVOICES" at bounding box center [607, 252] width 45 height 12
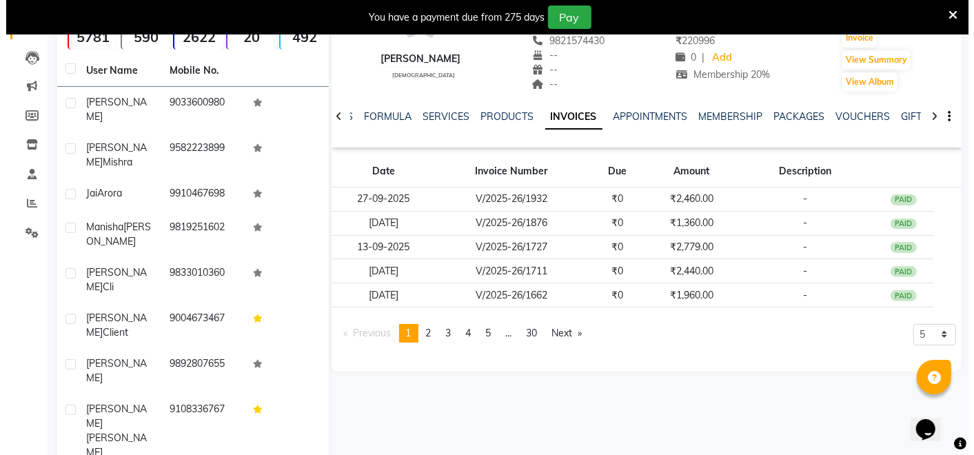
scroll to position [139, 0]
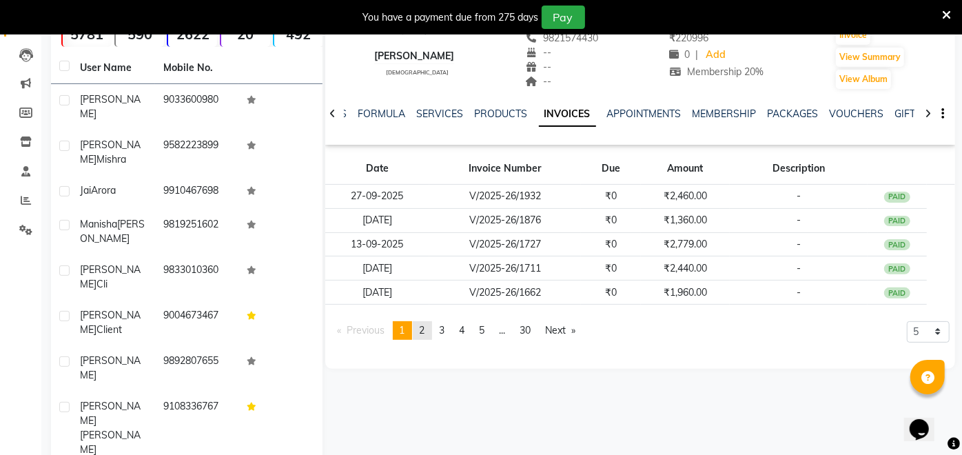
click at [425, 332] on span "2" at bounding box center [423, 330] width 6 height 12
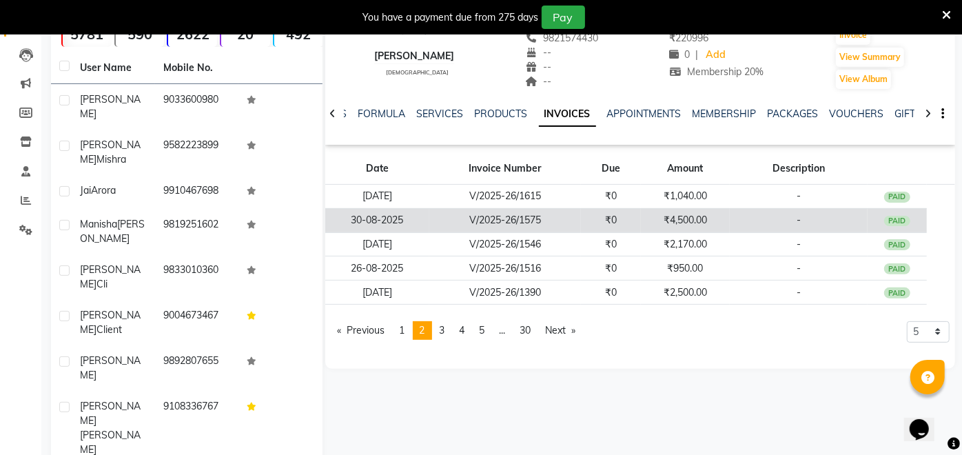
click at [673, 221] on td "₹4,500.00" at bounding box center [686, 220] width 90 height 24
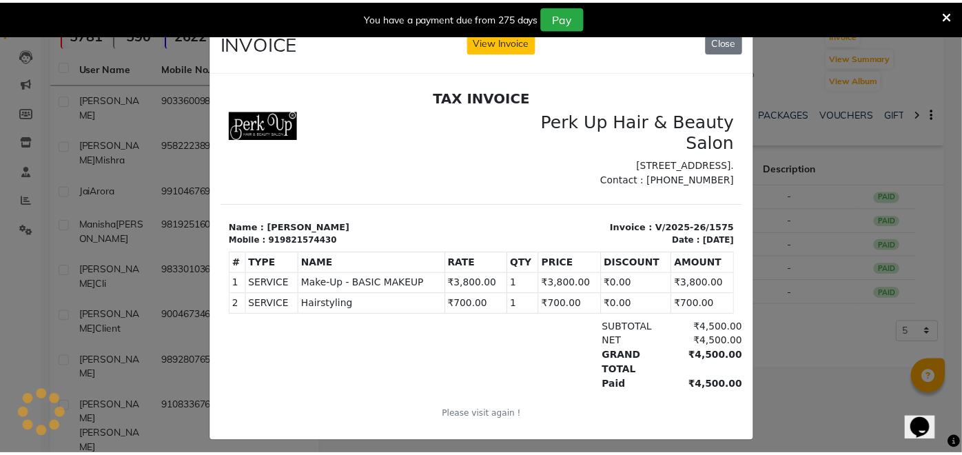
scroll to position [0, 0]
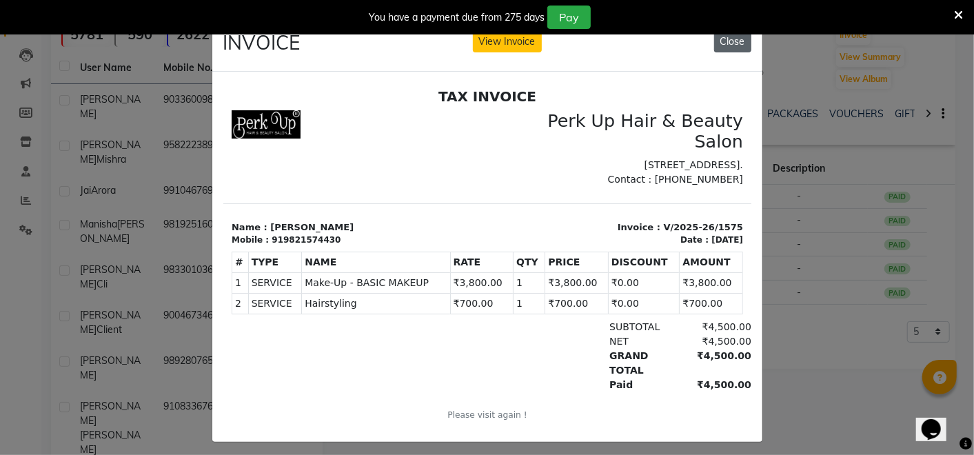
click at [724, 43] on button "Close" at bounding box center [732, 41] width 37 height 21
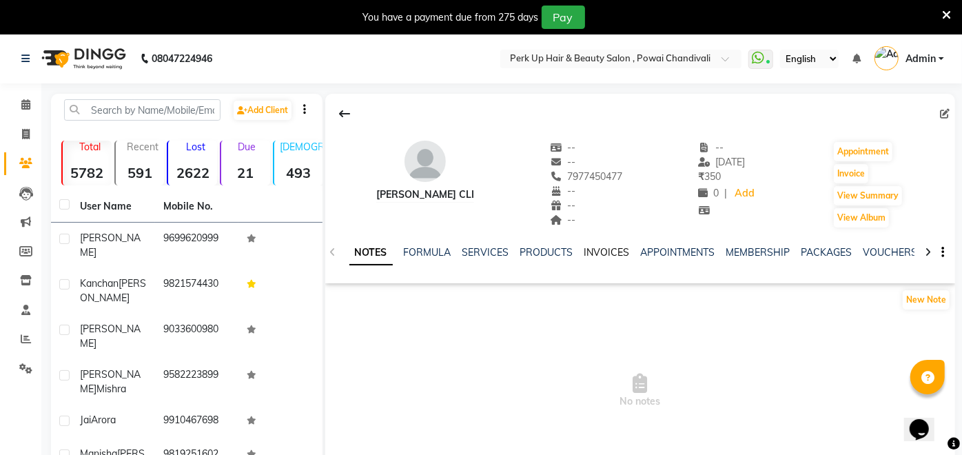
click at [611, 250] on link "INVOICES" at bounding box center [607, 252] width 45 height 12
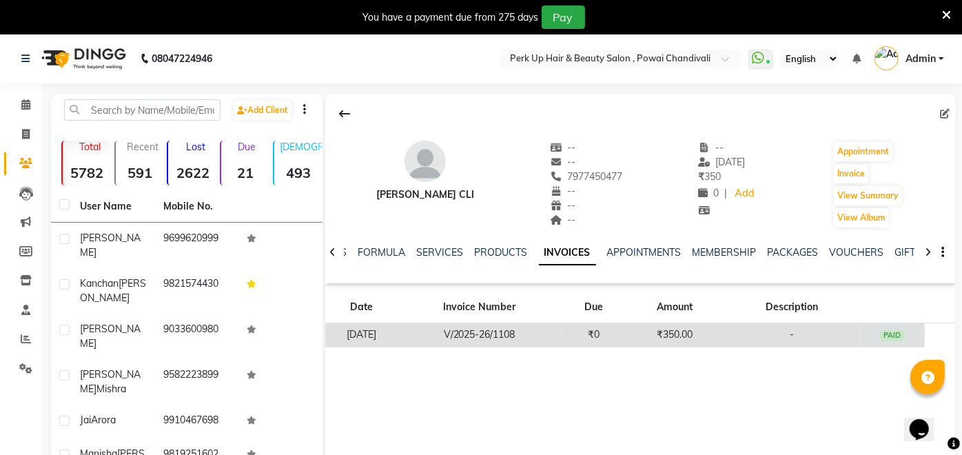
click at [660, 327] on td "₹350.00" at bounding box center [675, 335] width 97 height 24
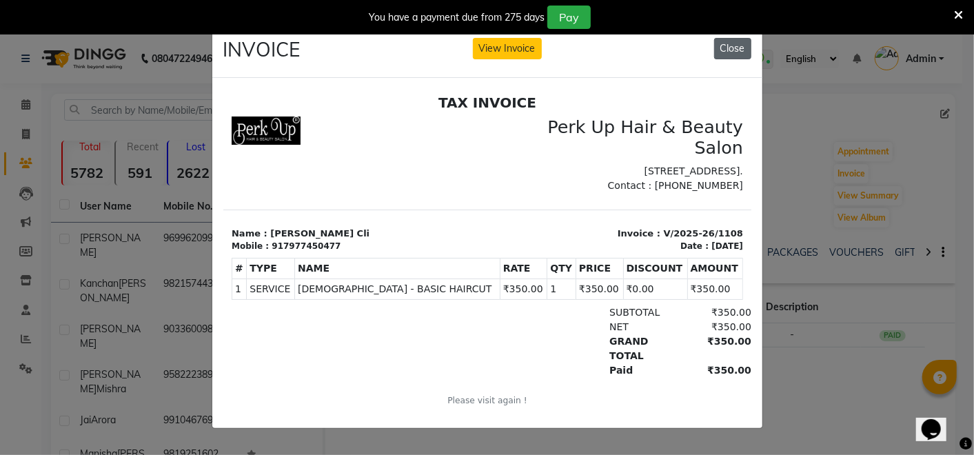
click at [730, 41] on button "Close" at bounding box center [732, 48] width 37 height 21
